Goal: Task Accomplishment & Management: Complete application form

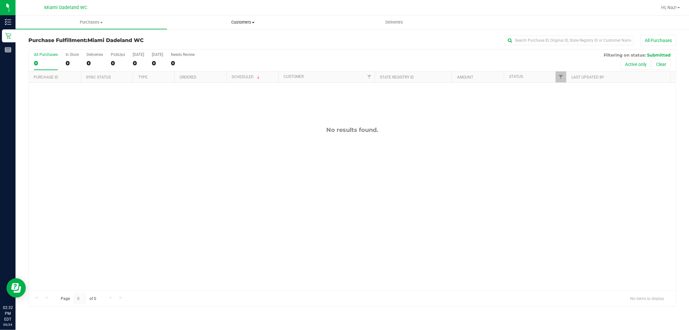
click at [235, 28] on link "Customers All customers Add a new customer All physicians" at bounding box center [242, 22] width 151 height 14
click at [244, 25] on span "Customers" at bounding box center [242, 22] width 151 height 6
click at [262, 19] on span "Customers" at bounding box center [242, 22] width 151 height 6
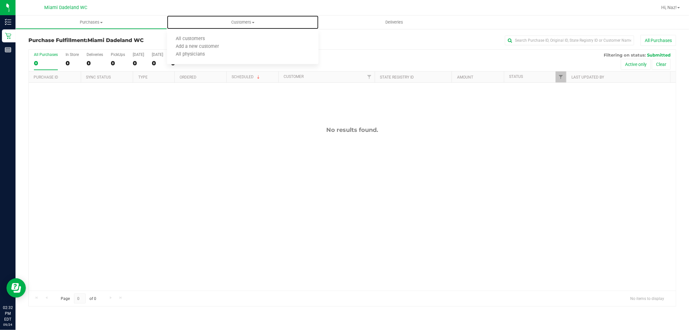
drag, startPoint x: 250, startPoint y: 21, endPoint x: 231, endPoint y: 30, distance: 20.5
click at [249, 21] on span "Customers" at bounding box center [242, 22] width 151 height 6
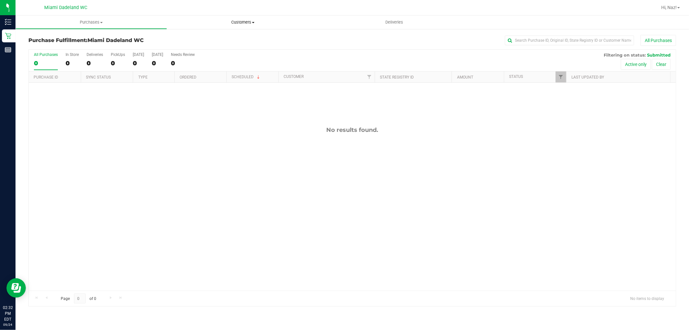
click at [239, 19] on span "Customers" at bounding box center [242, 22] width 151 height 6
click at [198, 38] on span "All customers" at bounding box center [190, 38] width 46 height 5
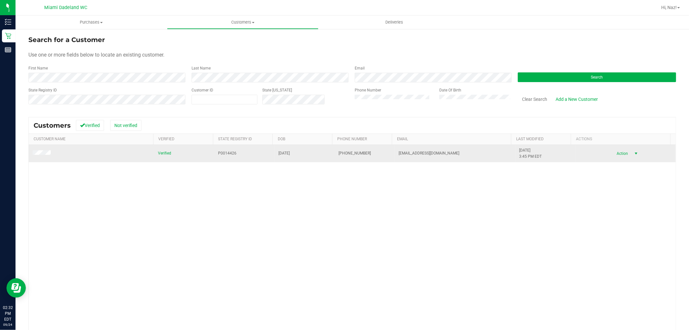
click at [618, 152] on span "Action" at bounding box center [621, 153] width 21 height 9
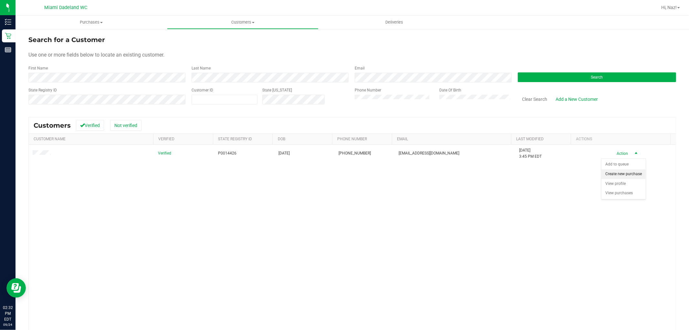
click at [619, 174] on li "Create new purchase" at bounding box center [623, 174] width 44 height 10
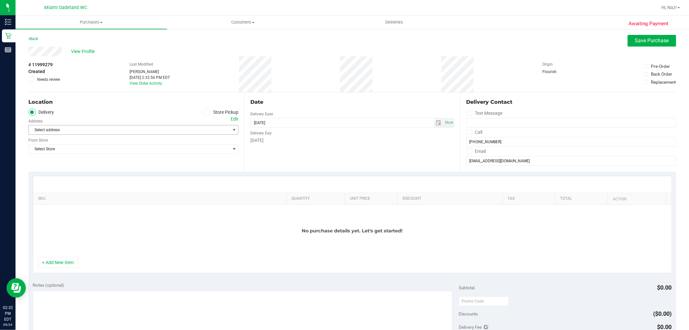
click at [127, 129] on span "Select address" at bounding box center [124, 129] width 191 height 9
click at [205, 112] on icon at bounding box center [207, 112] width 4 height 0
click at [0, 0] on input "Store Pickup" at bounding box center [0, 0] width 0 height 0
click at [182, 128] on span "Select Store" at bounding box center [129, 129] width 201 height 9
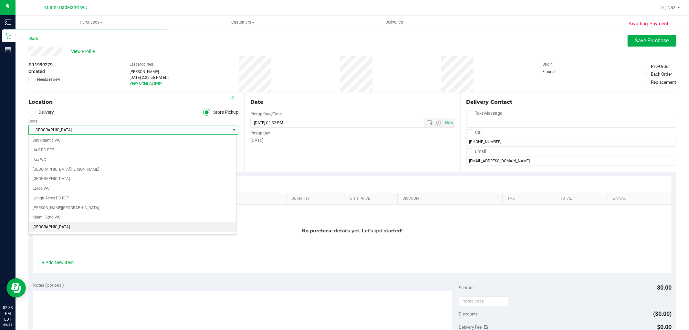
scroll to position [154, 0]
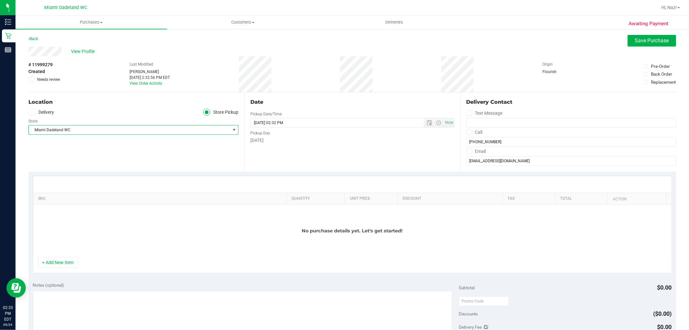
click at [355, 143] on div "Wednesday" at bounding box center [352, 140] width 204 height 7
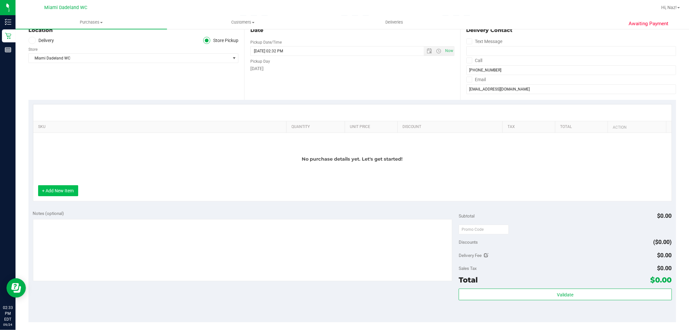
click at [41, 191] on button "+ Add New Item" at bounding box center [58, 190] width 40 height 11
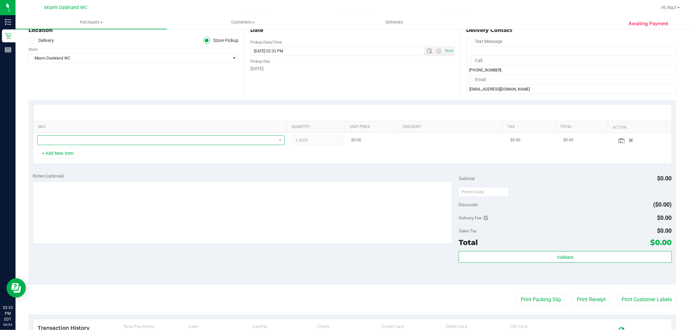
click at [78, 138] on span "NO DATA FOUND" at bounding box center [156, 140] width 239 height 9
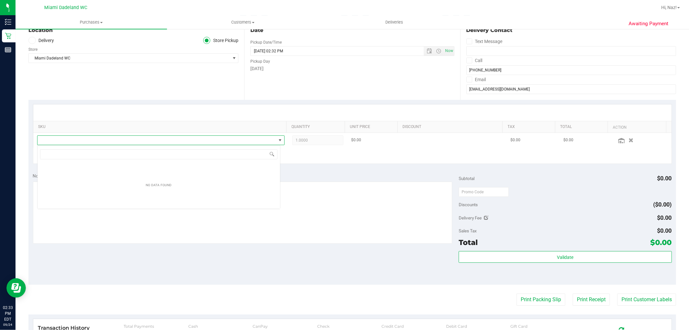
scroll to position [10, 243]
type input "choc"
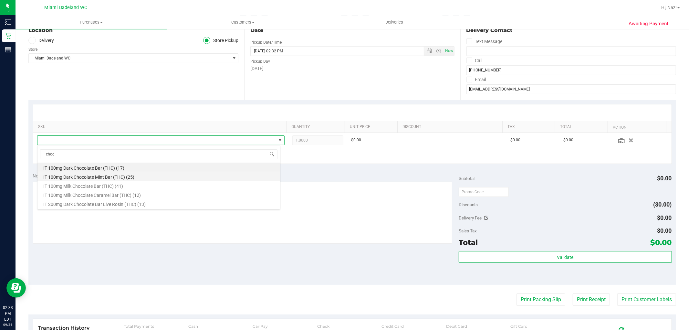
click at [137, 179] on li "HT 100mg Dark Chocolate Mint Bar (THC) (25)" at bounding box center [158, 175] width 243 height 9
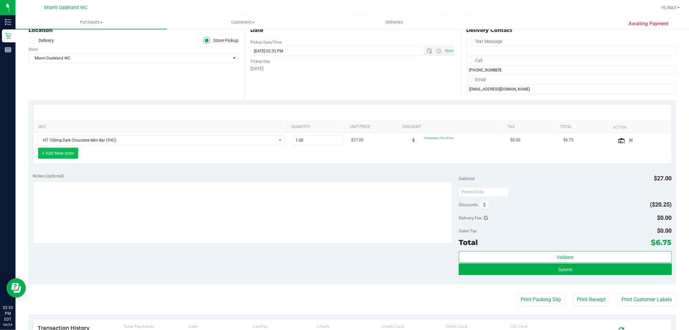
click at [49, 153] on button "+ Add New Item" at bounding box center [58, 153] width 40 height 11
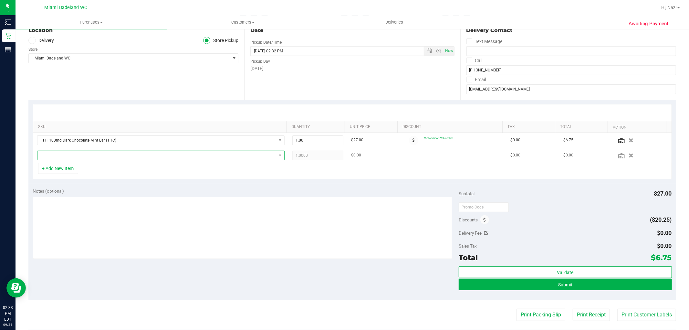
click at [114, 152] on span "NO DATA FOUND" at bounding box center [156, 155] width 239 height 9
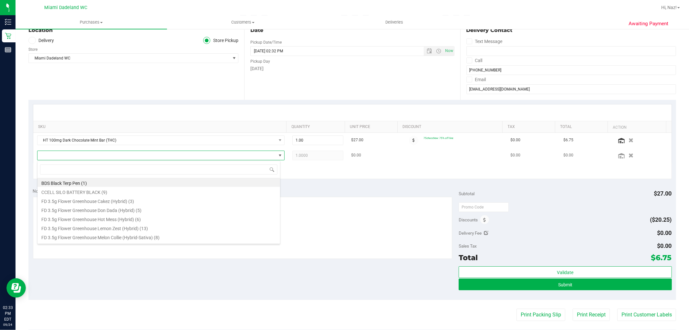
type input "h"
type input "choc"
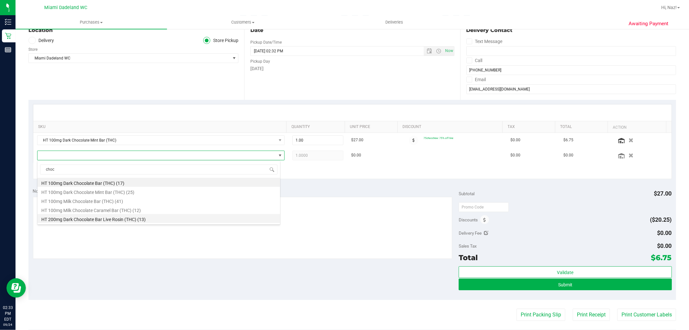
click at [133, 222] on li "HT 200mg Dark Chocolate Bar Live Rosin (THC) (13)" at bounding box center [158, 218] width 243 height 9
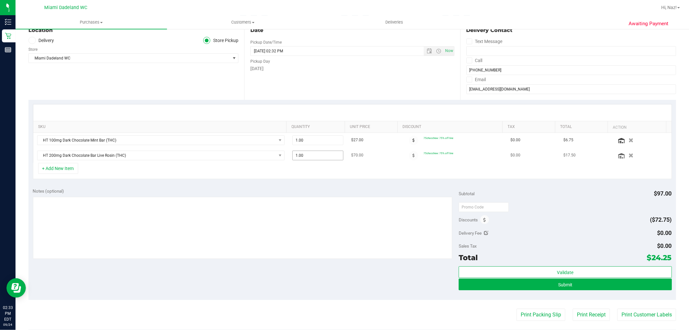
click at [300, 154] on span "1.00 1" at bounding box center [317, 155] width 51 height 10
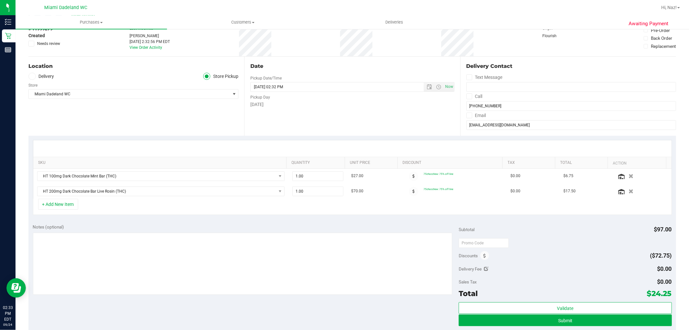
click at [291, 205] on div "+ Add New Item" at bounding box center [352, 207] width 639 height 16
click at [295, 191] on span "1.00 1" at bounding box center [317, 191] width 51 height 10
click at [295, 191] on input "1" at bounding box center [318, 191] width 50 height 9
type input "0"
type input "2"
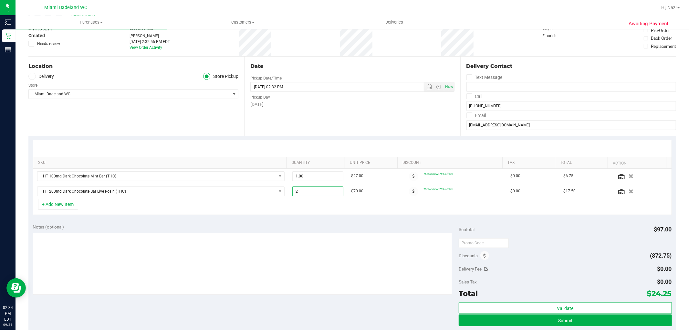
type input "2.00"
click at [292, 205] on div "+ Add New Item" at bounding box center [352, 207] width 639 height 16
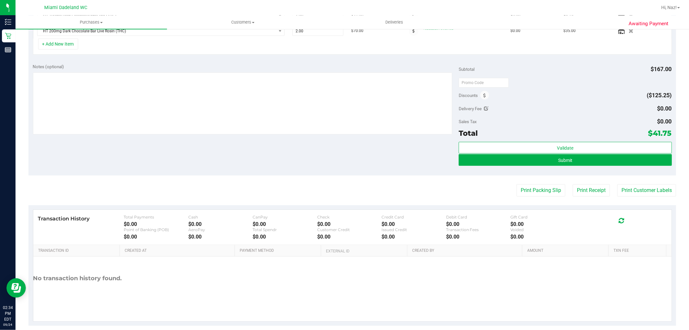
scroll to position [205, 0]
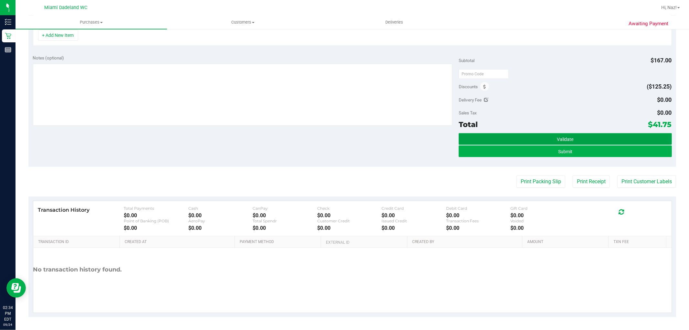
click at [563, 138] on span "Validate" at bounding box center [565, 139] width 16 height 5
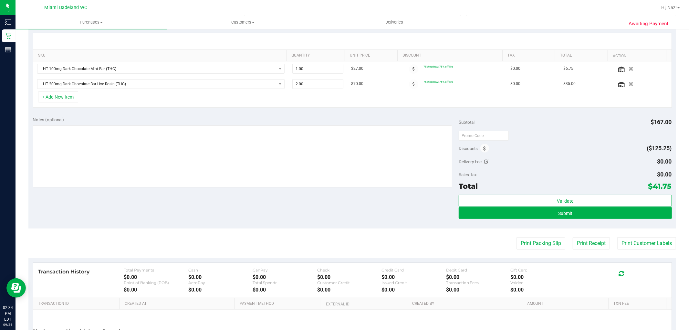
scroll to position [134, 0]
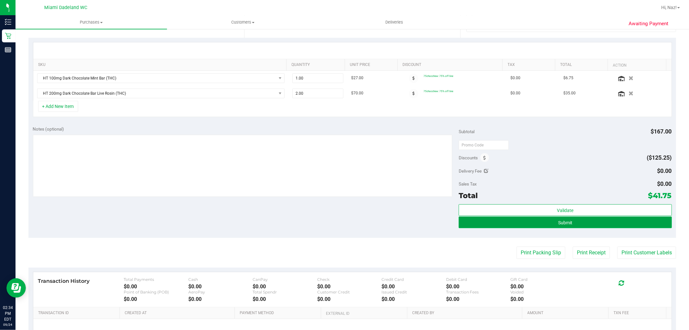
click at [542, 223] on button "Submit" at bounding box center [565, 222] width 213 height 12
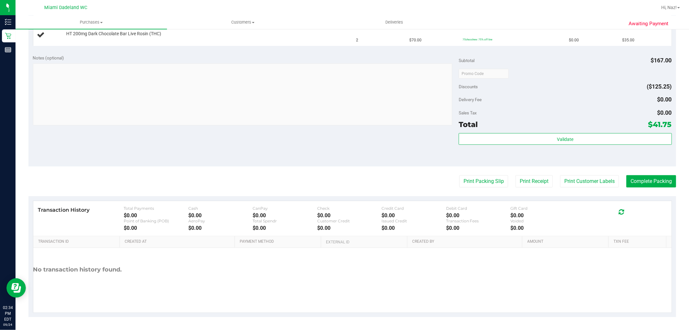
scroll to position [134, 0]
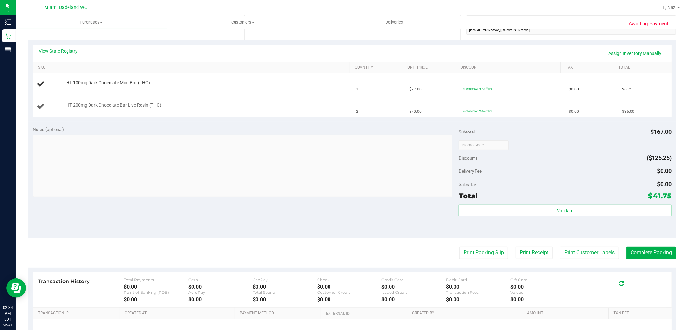
click at [325, 98] on td "HT 200mg Dark Chocolate Bar Live Rosin (THC)" at bounding box center [192, 107] width 319 height 22
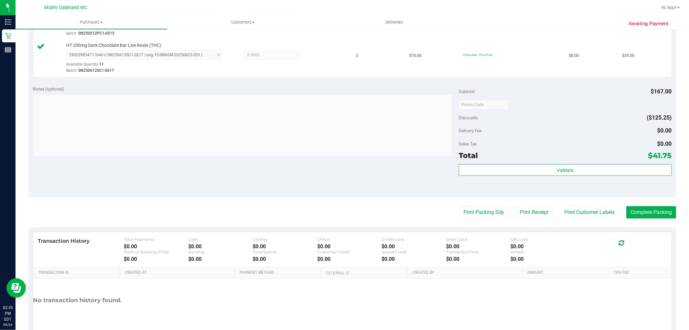
scroll to position [205, 0]
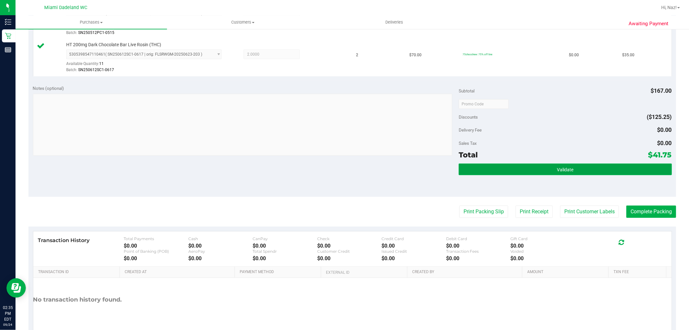
click at [541, 171] on button "Validate" at bounding box center [565, 169] width 213 height 12
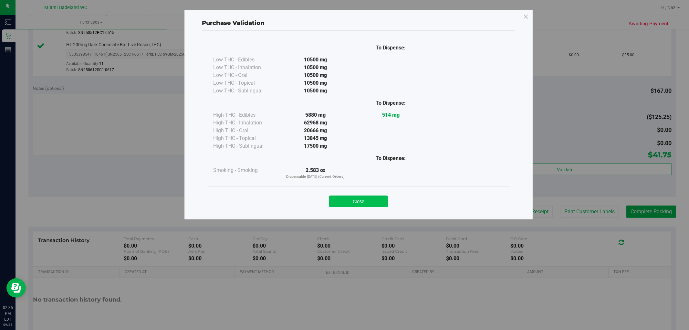
click at [339, 201] on button "Close" at bounding box center [358, 201] width 59 height 12
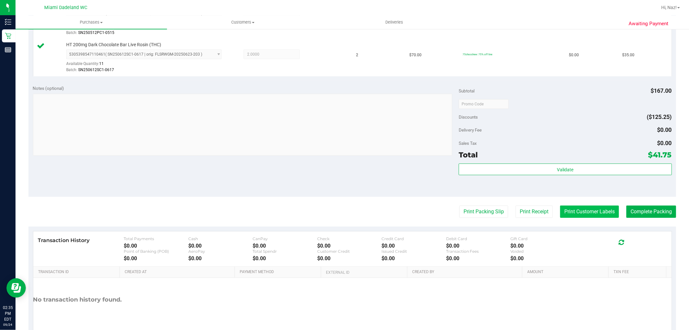
click at [575, 214] on button "Print Customer Labels" at bounding box center [589, 211] width 59 height 12
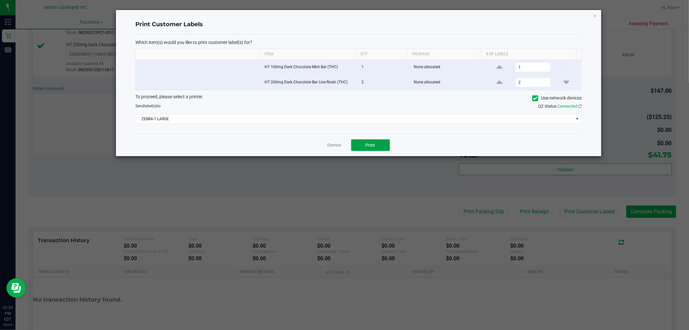
click at [380, 146] on button "Print" at bounding box center [370, 145] width 39 height 12
click at [363, 126] on div "Which item(s) would you like to print customer label(s) for? Item Qty Package #…" at bounding box center [358, 83] width 446 height 99
click at [359, 125] on div "Which item(s) would you like to print customer label(s) for? Item Qty Package #…" at bounding box center [358, 83] width 446 height 99
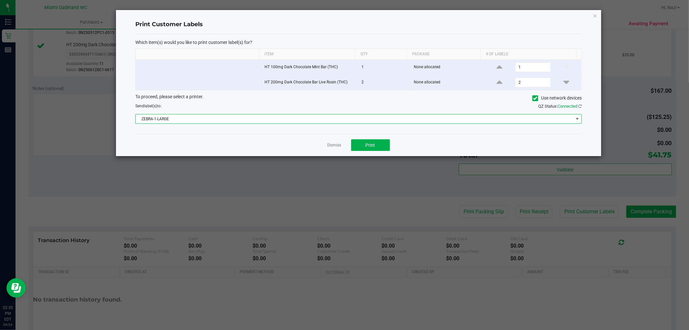
click at [358, 120] on span "ZEBRA-1-LARGE" at bounding box center [355, 118] width 438 height 9
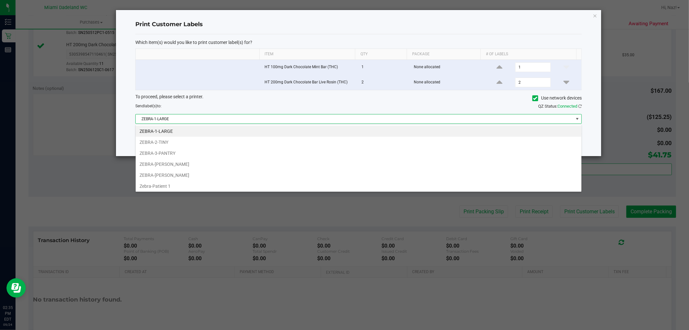
scroll to position [10, 446]
click at [334, 176] on li "ZEBRA-ELLEN-STEWART" at bounding box center [359, 175] width 446 height 11
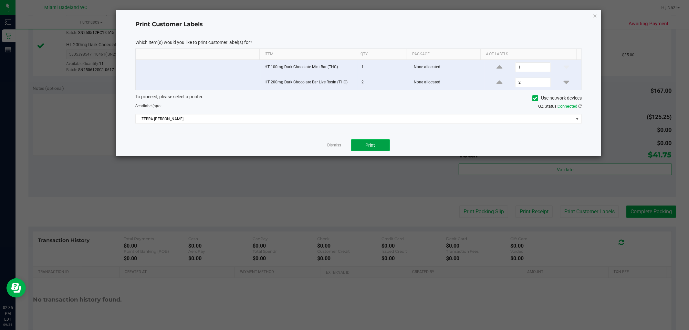
click at [366, 149] on button "Print" at bounding box center [370, 145] width 39 height 12
click at [336, 145] on link "Dismiss" at bounding box center [334, 144] width 14 height 5
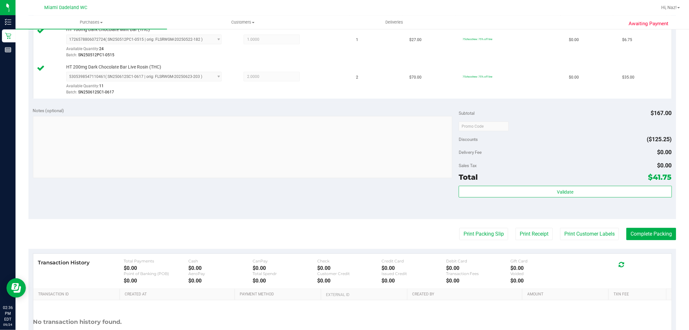
scroll to position [236, 0]
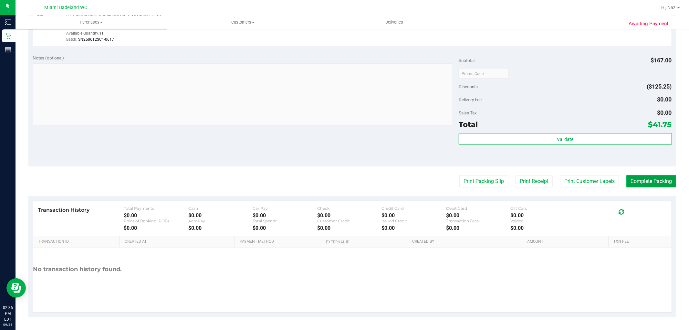
click at [660, 180] on button "Complete Packing" at bounding box center [651, 181] width 50 height 12
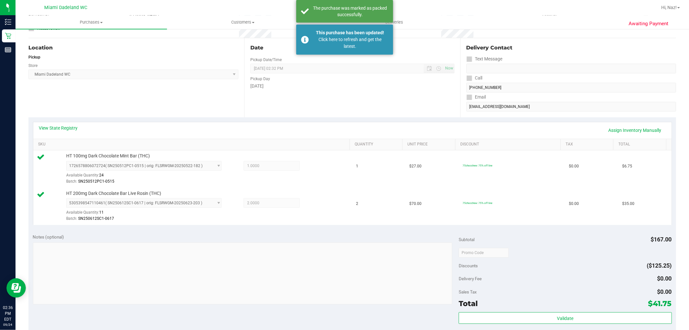
scroll to position [0, 0]
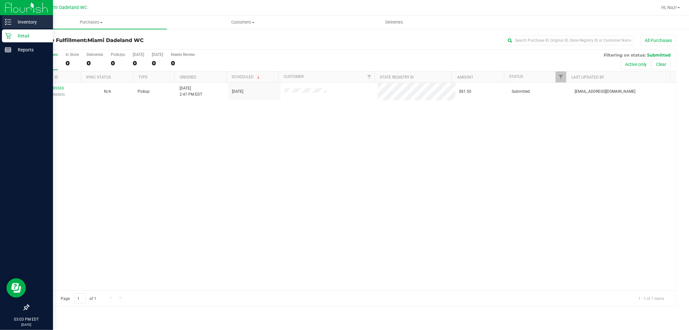
click at [9, 20] on line at bounding box center [9, 20] width 4 height 0
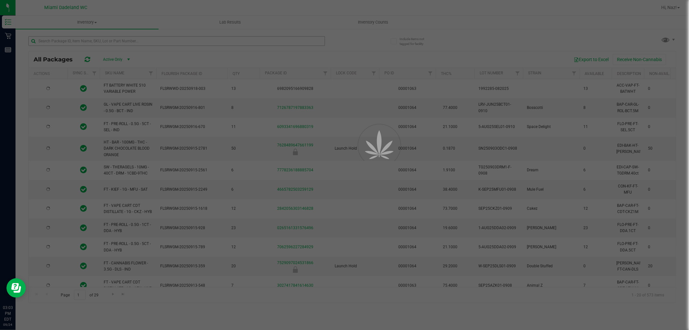
type input "2026-03-16"
click at [62, 41] on div at bounding box center [344, 165] width 689 height 330
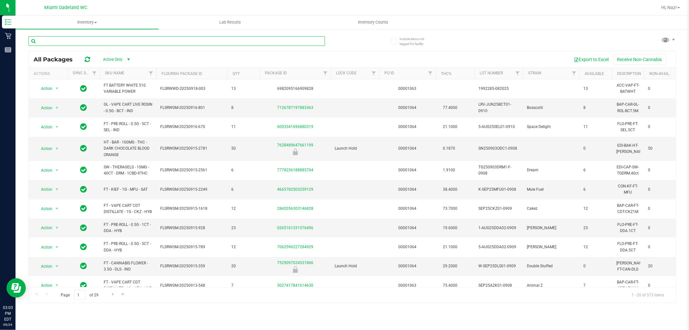
click at [62, 41] on input "text" at bounding box center [176, 41] width 296 height 10
type input "pth"
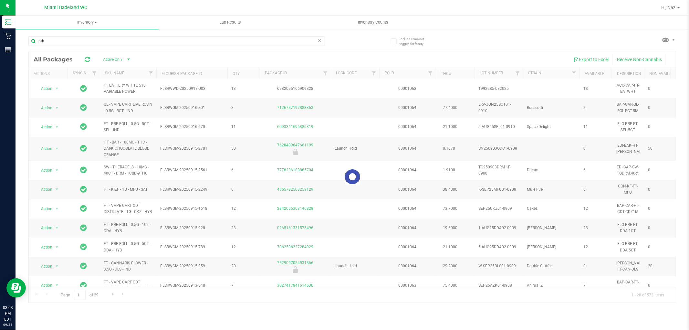
click at [128, 71] on div at bounding box center [352, 176] width 647 height 251
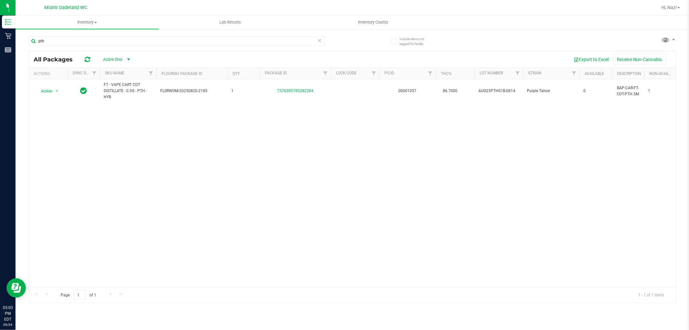
click at [141, 194] on div "Action Action Global inventory Package audit log Print package label Print prod…" at bounding box center [352, 183] width 647 height 208
click at [142, 136] on div "Action Action Global inventory Package audit log Print package label Print prod…" at bounding box center [352, 183] width 647 height 208
click at [108, 38] on input "pth" at bounding box center [176, 41] width 296 height 10
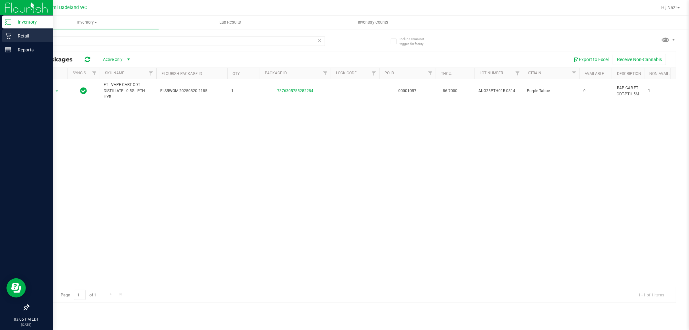
click at [6, 42] on link "Retail" at bounding box center [26, 36] width 53 height 14
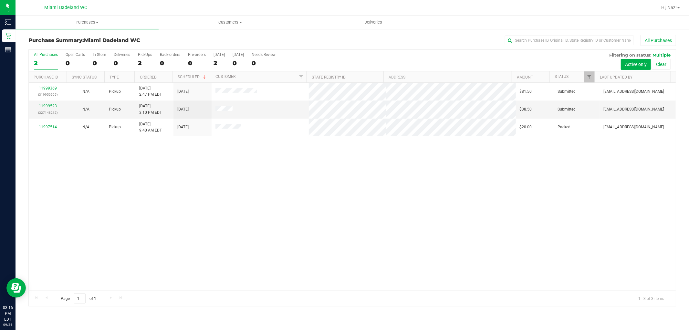
click at [104, 169] on div "11999369 (319950505) N/A Pickup 9/24/2025 2:47 PM EDT 9/24/2025 $81.50 Submitte…" at bounding box center [352, 187] width 647 height 208
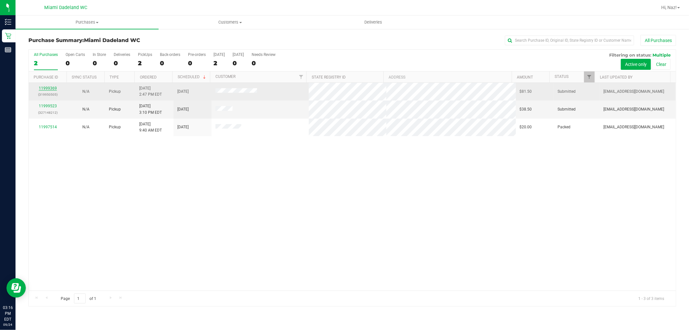
click at [47, 88] on link "11999369" at bounding box center [48, 88] width 18 height 5
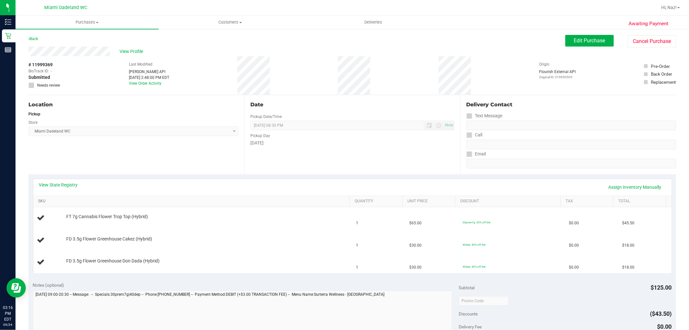
click at [108, 201] on link "SKU" at bounding box center [192, 201] width 309 height 5
click at [38, 199] on link "SKU" at bounding box center [192, 201] width 309 height 5
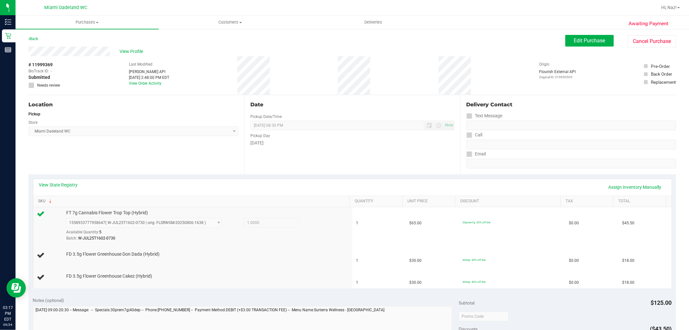
click at [38, 199] on link "SKU" at bounding box center [192, 201] width 309 height 5
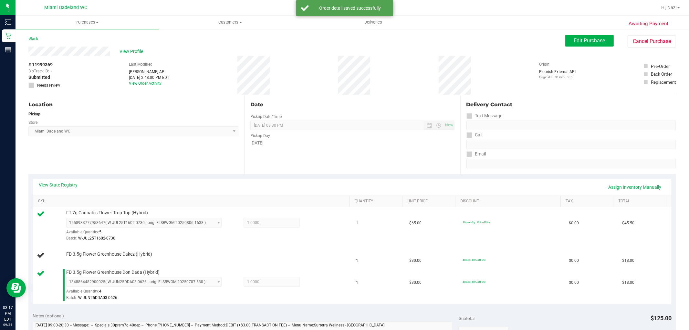
click at [38, 199] on link "SKU" at bounding box center [192, 201] width 309 height 5
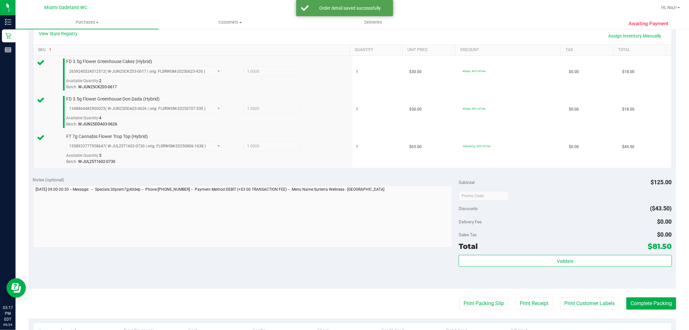
scroll to position [274, 0]
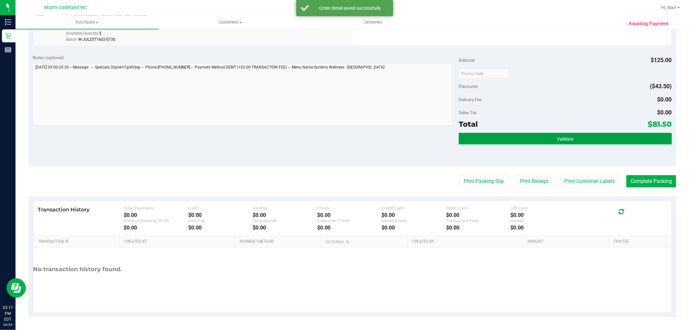
click at [593, 138] on button "Validate" at bounding box center [565, 139] width 213 height 12
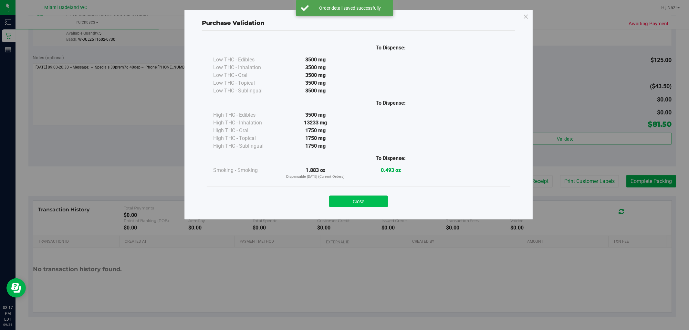
click at [354, 204] on button "Close" at bounding box center [358, 201] width 59 height 12
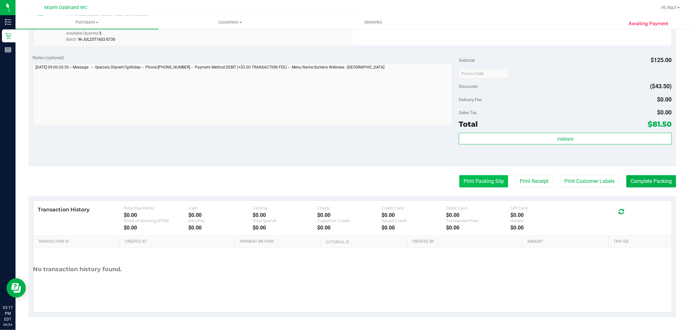
click at [478, 179] on button "Print Packing Slip" at bounding box center [483, 181] width 49 height 12
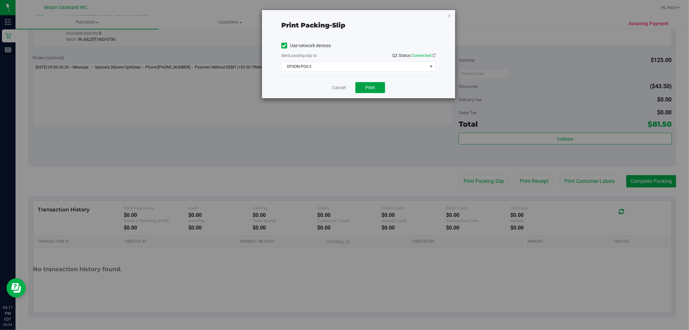
click at [379, 85] on button "Print" at bounding box center [370, 87] width 30 height 11
click at [343, 101] on div "Print packing-slip Use network devices Send packing-slip to: QZ Status: Connect…" at bounding box center [347, 165] width 694 height 330
click at [339, 86] on link "Cancel" at bounding box center [339, 87] width 14 height 7
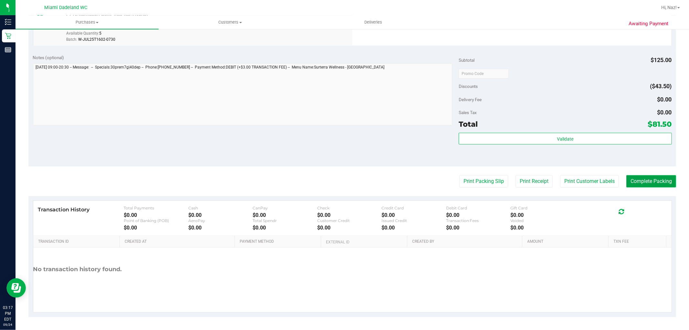
click at [646, 181] on button "Complete Packing" at bounding box center [651, 181] width 50 height 12
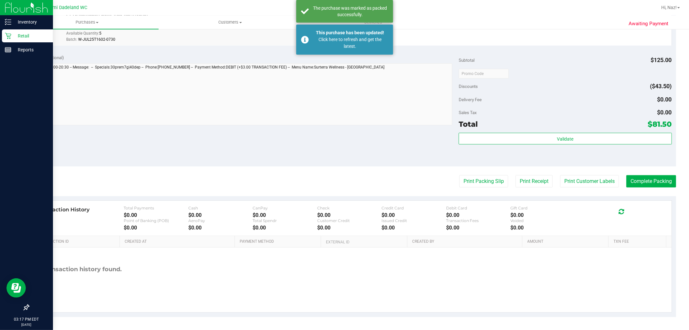
click at [5, 34] on icon at bounding box center [8, 36] width 6 height 6
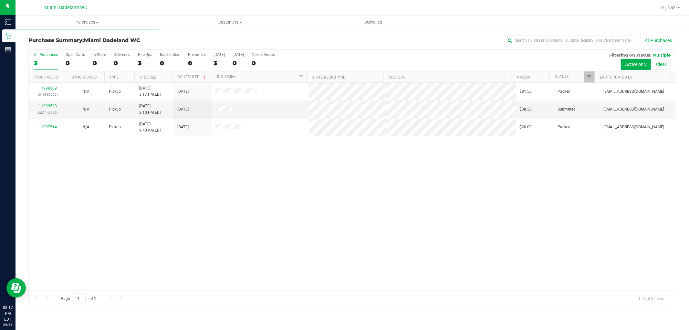
click at [121, 192] on div "11999369 (319950505) N/A Pickup 9/24/2025 3:17 PM EDT 9/24/2025 $81.50 Packed n…" at bounding box center [352, 187] width 647 height 208
click at [112, 191] on div "11999369 (319950505) N/A Pickup 9/24/2025 3:17 PM EDT 9/24/2025 $81.50 Packed n…" at bounding box center [352, 187] width 647 height 208
click at [45, 104] on link "11999523" at bounding box center [48, 106] width 18 height 5
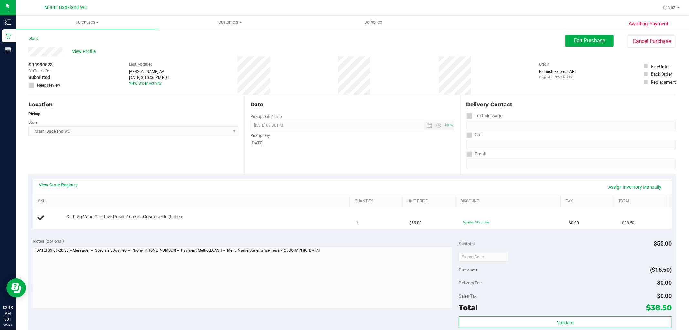
click at [108, 157] on div "Location Pickup Store Miami Dadeland WC Select Store Bonita Springs WC Boynton …" at bounding box center [136, 134] width 216 height 79
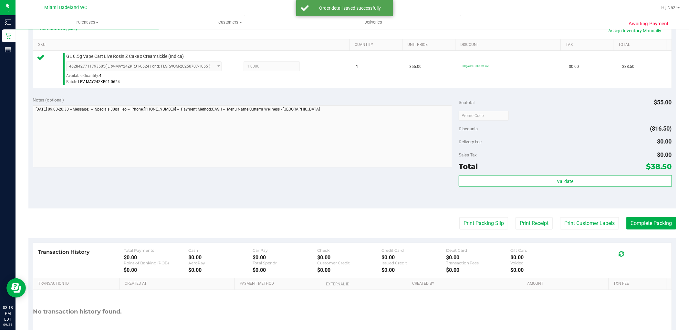
scroll to position [179, 0]
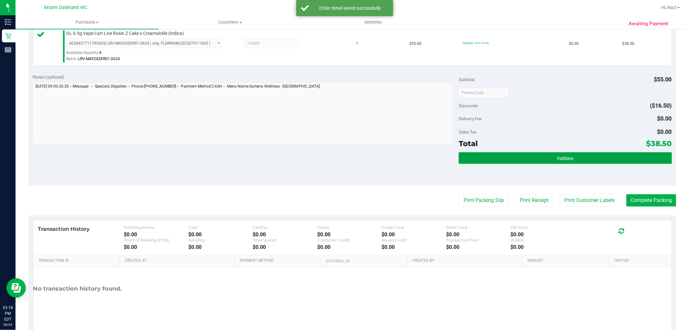
click at [637, 157] on button "Validate" at bounding box center [565, 158] width 213 height 12
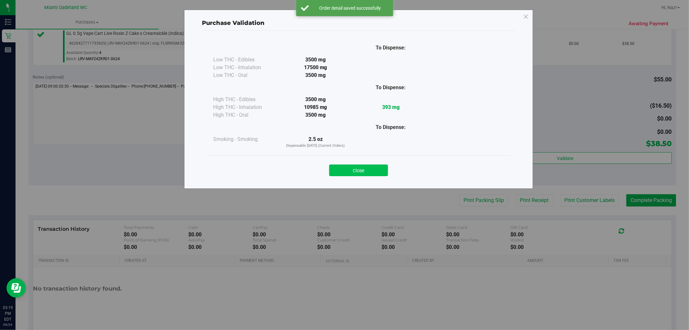
click at [362, 164] on button "Close" at bounding box center [358, 170] width 59 height 12
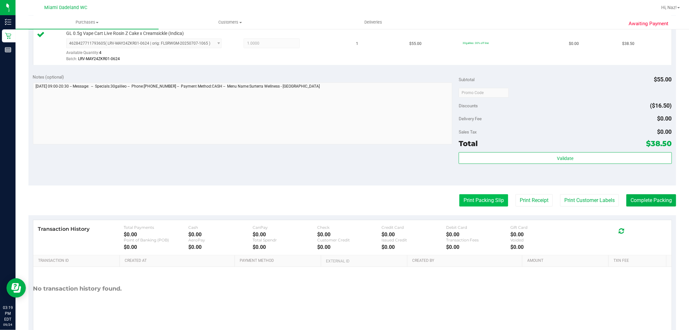
click at [466, 197] on button "Print Packing Slip" at bounding box center [483, 200] width 49 height 12
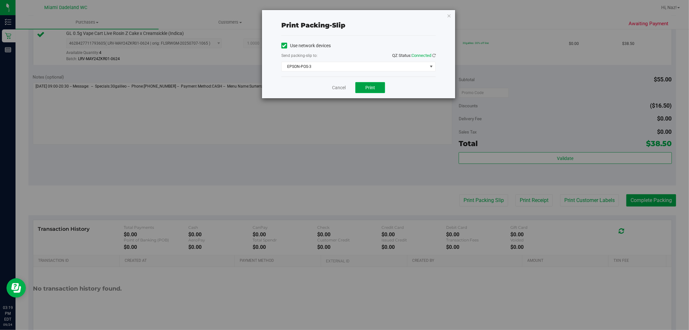
click at [366, 92] on button "Print" at bounding box center [370, 87] width 30 height 11
click at [338, 88] on link "Cancel" at bounding box center [339, 87] width 14 height 7
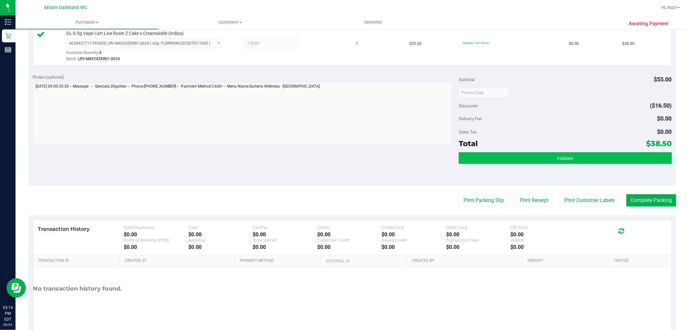
drag, startPoint x: 641, startPoint y: 153, endPoint x: 643, endPoint y: 157, distance: 3.6
click at [643, 157] on div "Subtotal $55.00 Discounts ($16.50) Delivery Fee $0.00 Sales Tax $0.00 Total $38…" at bounding box center [565, 128] width 213 height 108
click at [644, 160] on button "Validate" at bounding box center [565, 158] width 213 height 12
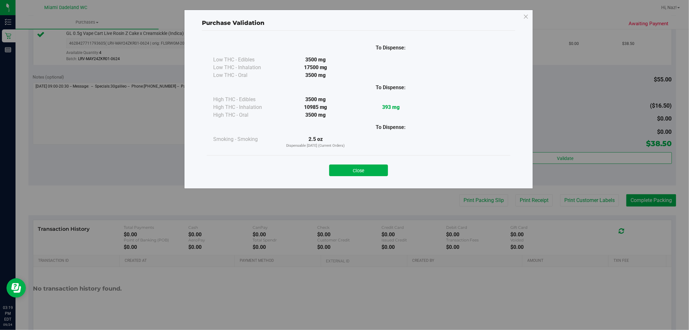
click at [647, 199] on div "Purchase Validation To Dispense: Low THC - Edibles 3500 mg" at bounding box center [347, 165] width 694 height 330
drag, startPoint x: 378, startPoint y: 165, endPoint x: 568, endPoint y: 171, distance: 190.0
click at [380, 165] on button "Close" at bounding box center [358, 170] width 59 height 12
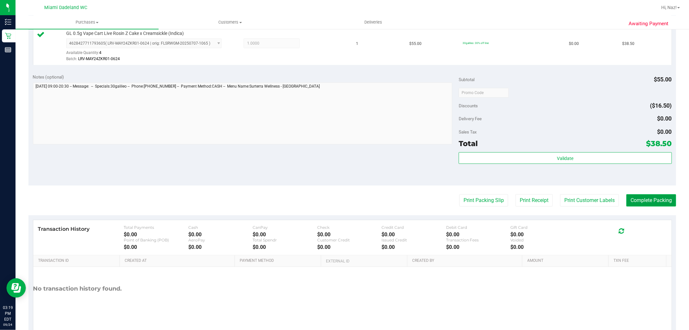
click at [649, 195] on button "Complete Packing" at bounding box center [651, 200] width 50 height 12
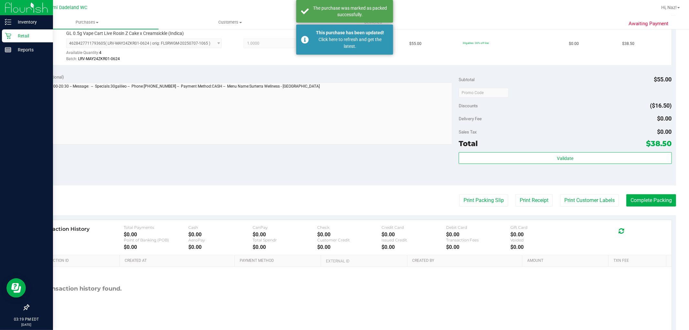
click at [40, 35] on p "Retail" at bounding box center [30, 36] width 39 height 8
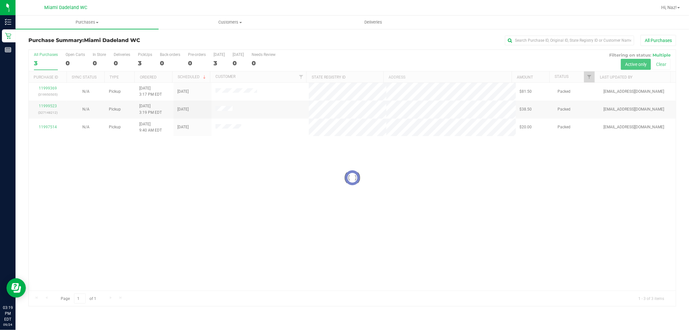
click at [588, 175] on div at bounding box center [352, 178] width 647 height 256
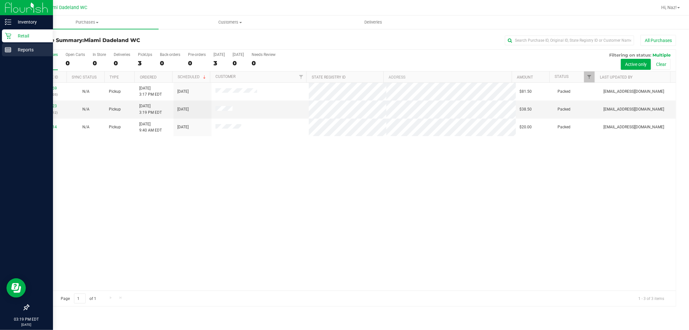
click at [16, 48] on p "Reports" at bounding box center [30, 50] width 39 height 8
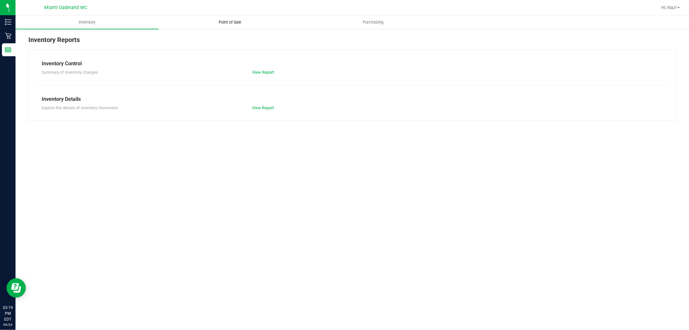
click at [231, 23] on span "Point of Sale" at bounding box center [230, 22] width 40 height 6
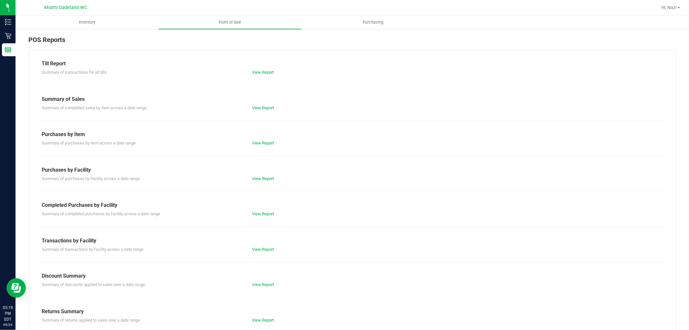
drag, startPoint x: 47, startPoint y: 290, endPoint x: 49, endPoint y: 295, distance: 6.0
drag, startPoint x: 49, startPoint y: 295, endPoint x: 329, endPoint y: 219, distance: 289.9
click at [337, 216] on div "View Report" at bounding box center [299, 214] width 105 height 6
click at [255, 209] on div "Summary of completed purchases by facility across a date range View Report" at bounding box center [352, 213] width 631 height 8
click at [255, 211] on link "View Report" at bounding box center [263, 213] width 22 height 5
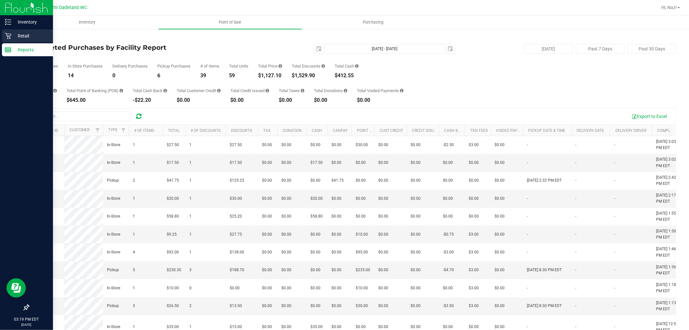
click at [21, 33] on p "Retail" at bounding box center [30, 36] width 39 height 8
